Goal: Information Seeking & Learning: Learn about a topic

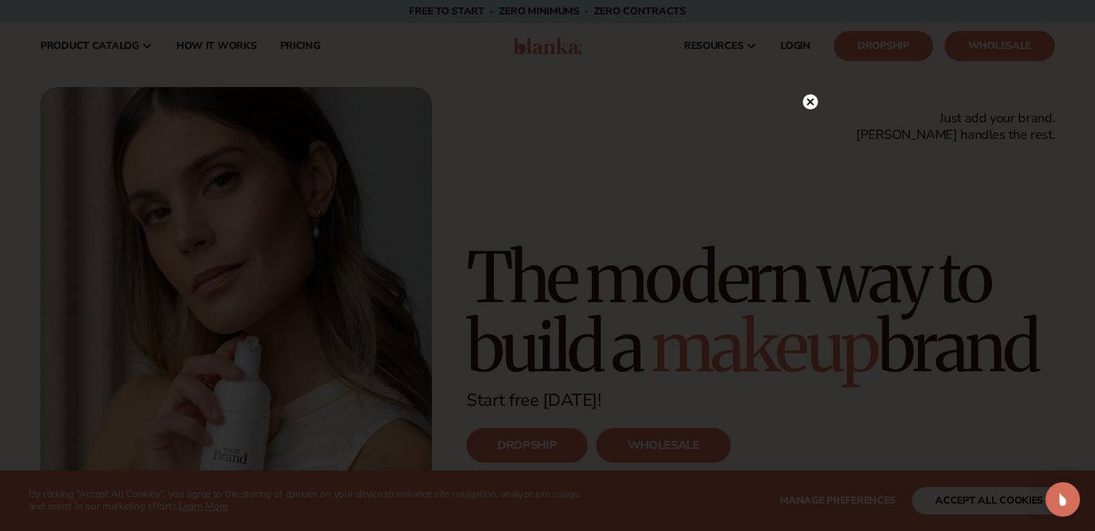
click at [814, 94] on icon at bounding box center [810, 101] width 15 height 15
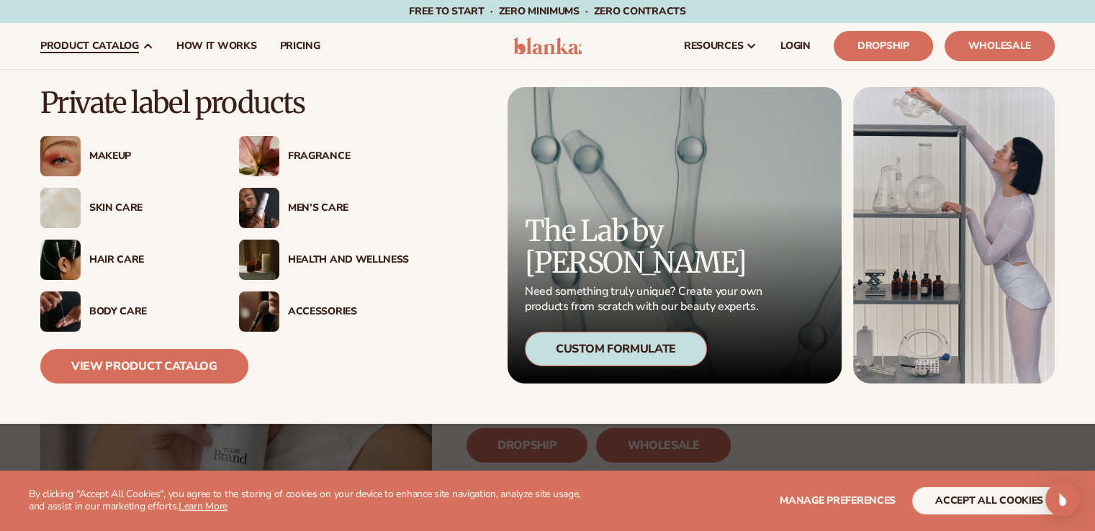
click at [104, 205] on div "Skin Care" at bounding box center [149, 208] width 121 height 12
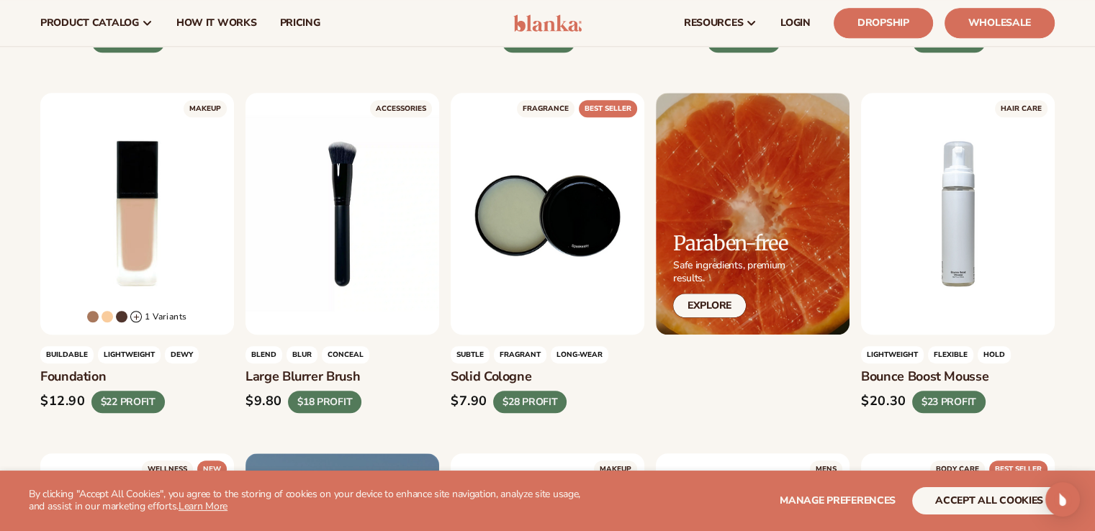
scroll to position [931, 0]
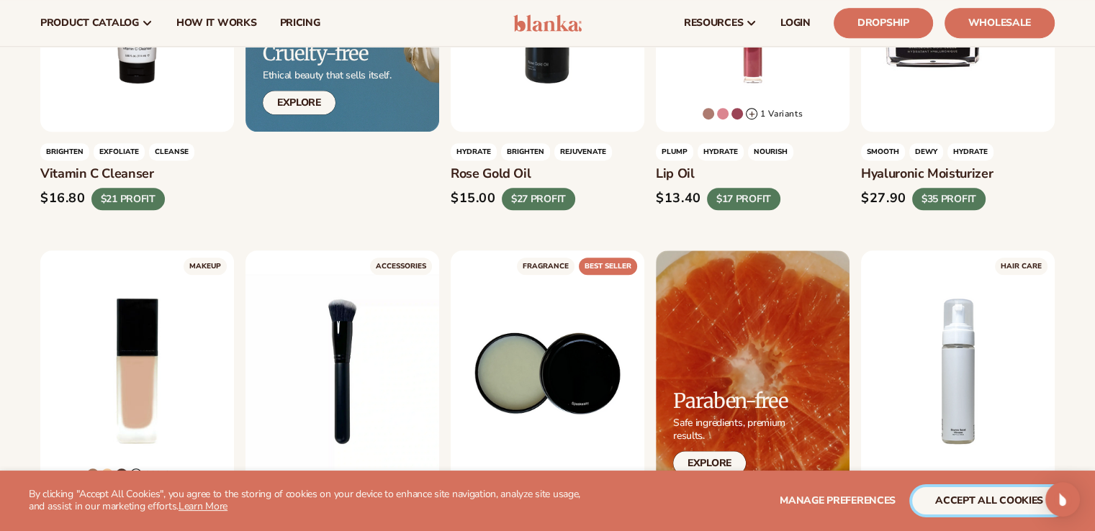
click at [964, 497] on button "accept all cookies" at bounding box center [989, 500] width 154 height 27
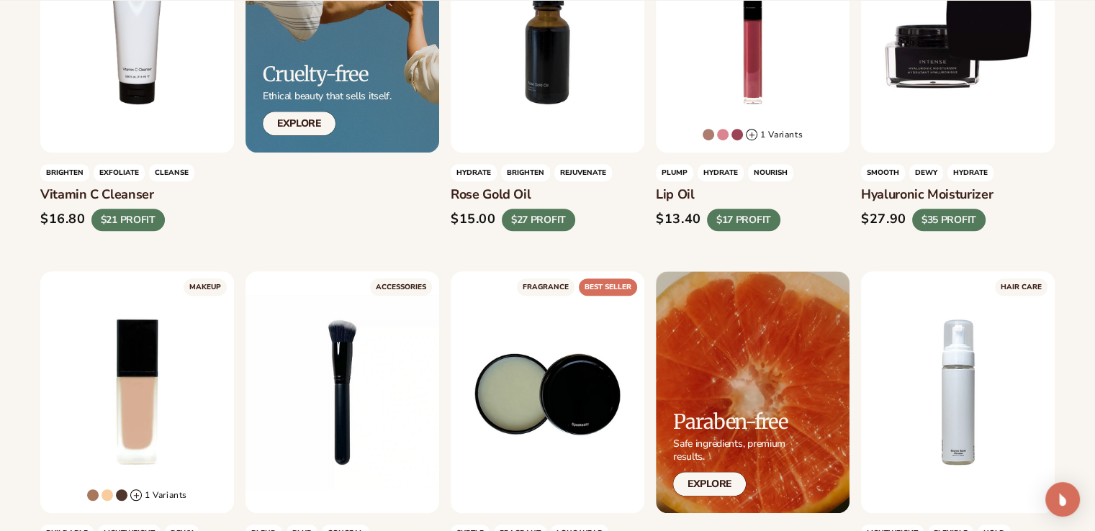
scroll to position [1434, 0]
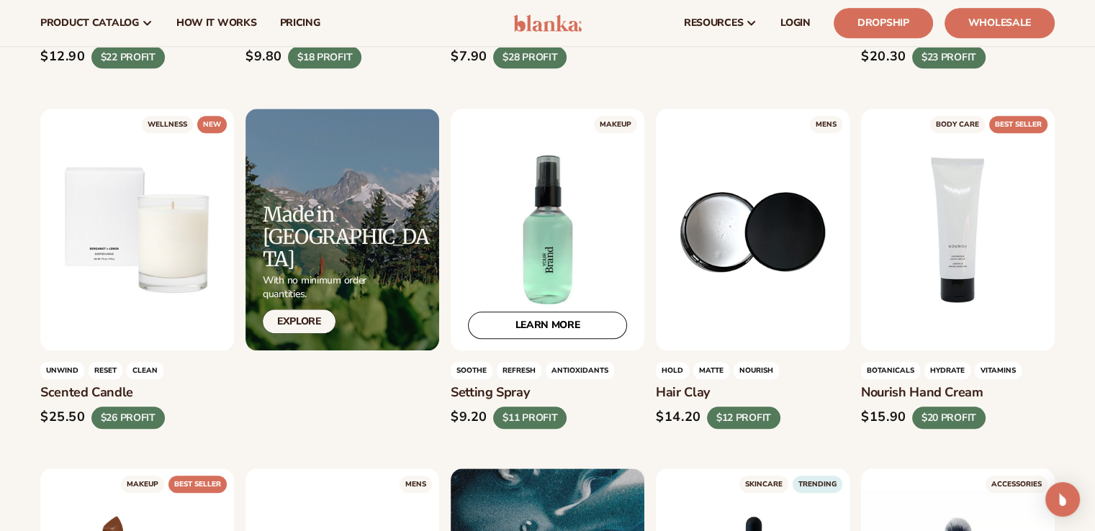
click at [601, 266] on div "LEARN MORE" at bounding box center [548, 230] width 194 height 242
click at [574, 338] on div "LEARN MORE" at bounding box center [548, 230] width 194 height 242
click at [584, 326] on link "LEARN MORE" at bounding box center [547, 325] width 159 height 27
